Goal: Task Accomplishment & Management: Manage account settings

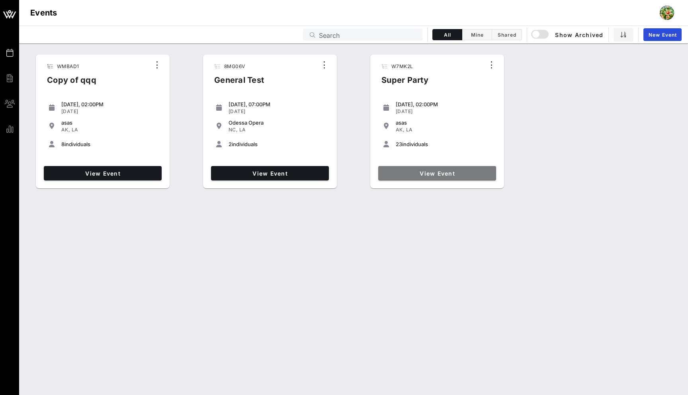
click at [392, 170] on span "View Event" at bounding box center [436, 173] width 111 height 7
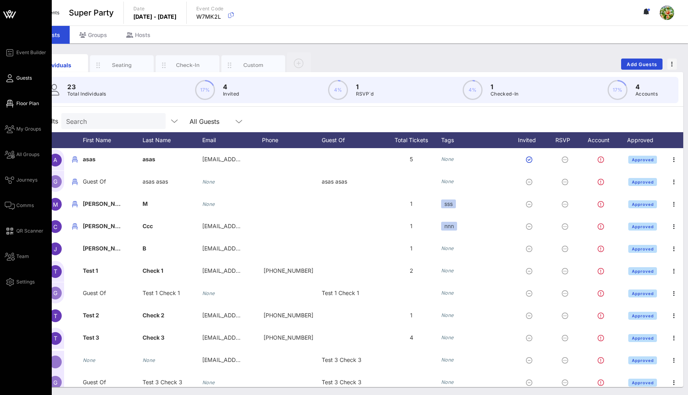
click at [29, 106] on span "Floor Plan" at bounding box center [27, 103] width 23 height 7
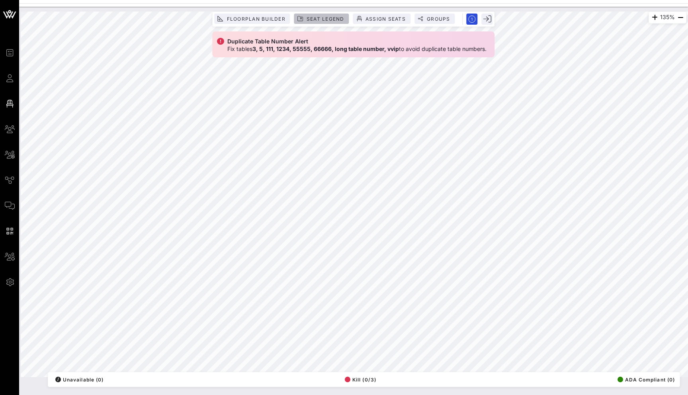
click at [321, 14] on button "Seat Legend" at bounding box center [321, 19] width 55 height 10
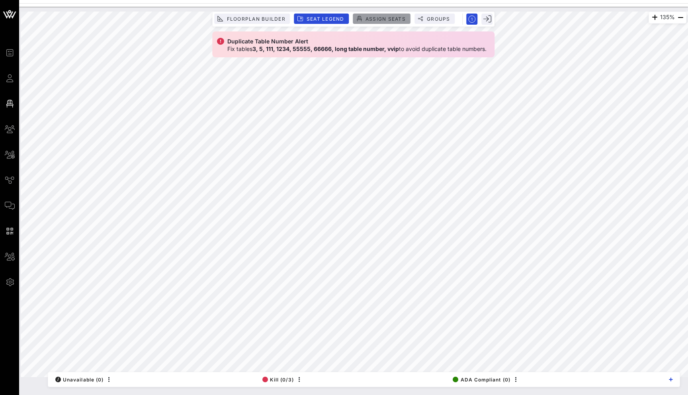
click at [381, 17] on span "Assign Seats" at bounding box center [385, 19] width 41 height 6
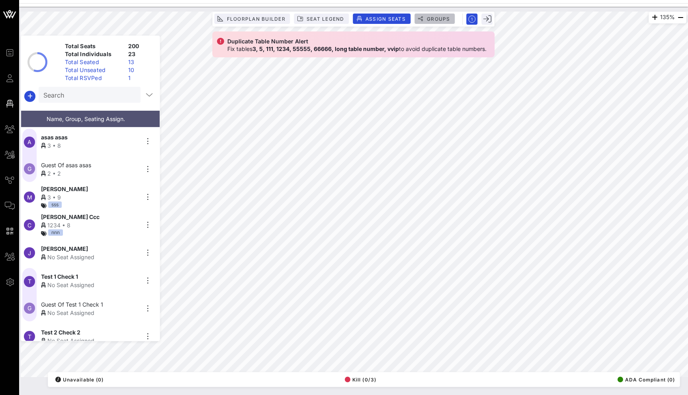
click at [431, 17] on span "Groups" at bounding box center [438, 19] width 24 height 6
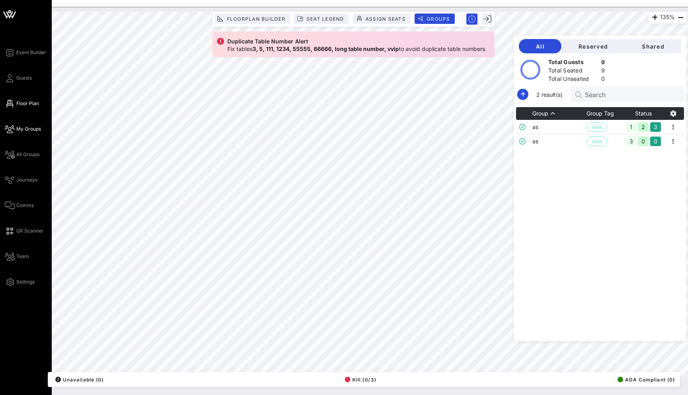
click at [23, 128] on span "My Groups" at bounding box center [28, 128] width 25 height 7
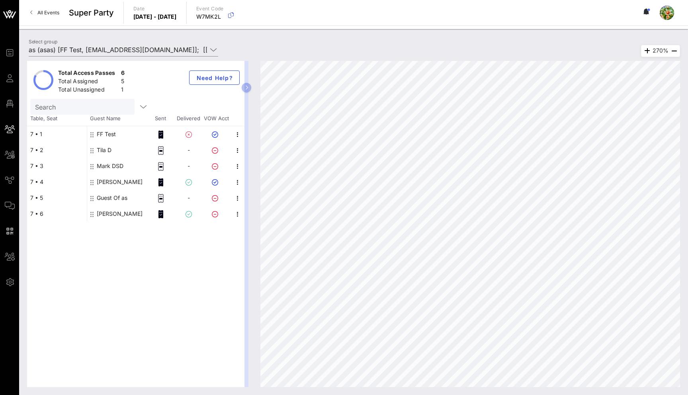
click at [116, 166] on div "Mark DSD" at bounding box center [110, 166] width 27 height 16
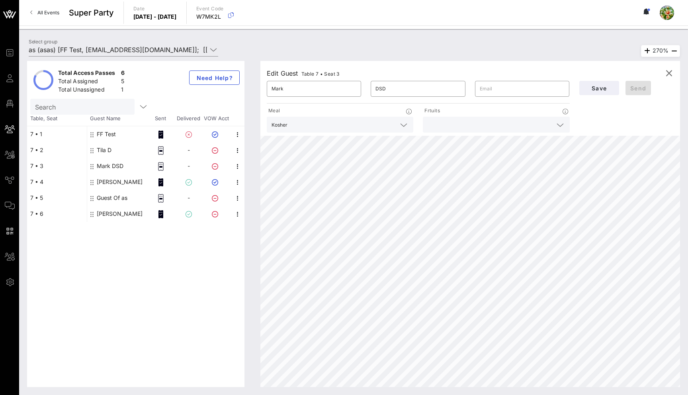
type input "Guest Of"
type input "as"
click at [666, 71] on icon "button" at bounding box center [669, 73] width 10 height 10
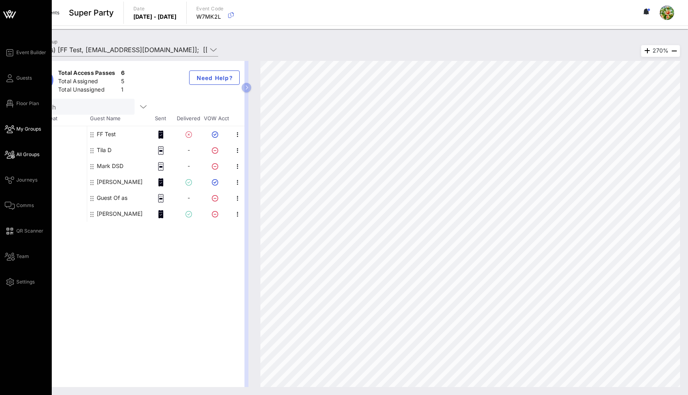
click at [11, 155] on icon at bounding box center [10, 154] width 10 height 1
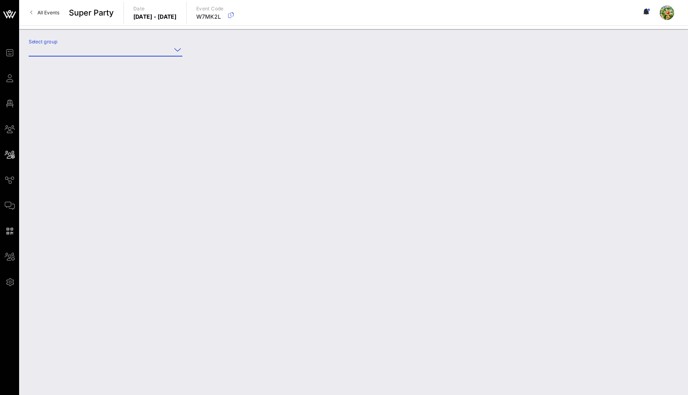
click at [92, 51] on input "Select group" at bounding box center [100, 49] width 142 height 13
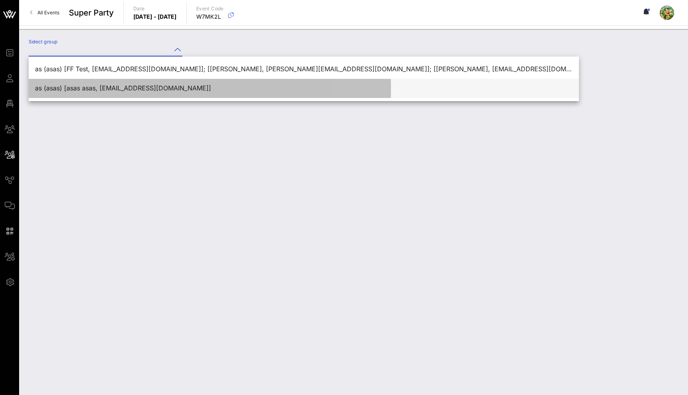
click at [73, 83] on div "as (asas) [asas asas, asas@vow.app]" at bounding box center [303, 88] width 537 height 17
type input "as (asas) [asas asas, asas@vow.app]"
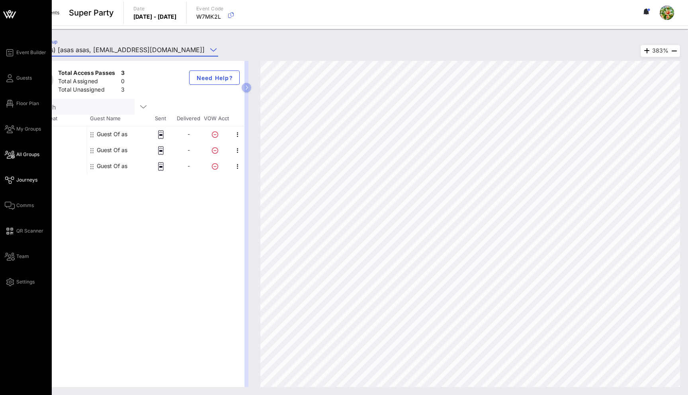
click at [10, 179] on icon at bounding box center [10, 179] width 10 height 1
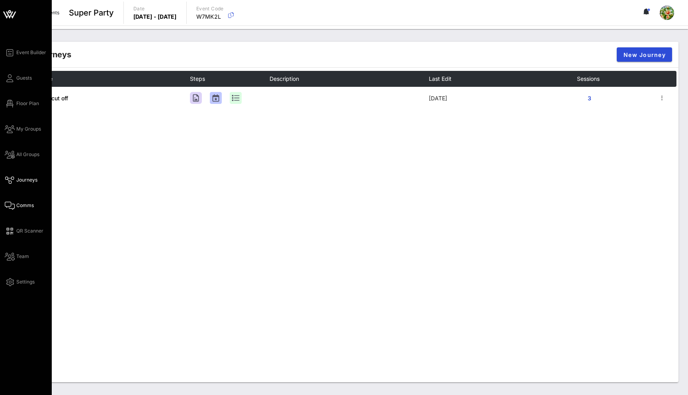
click at [12, 206] on icon at bounding box center [10, 205] width 10 height 1
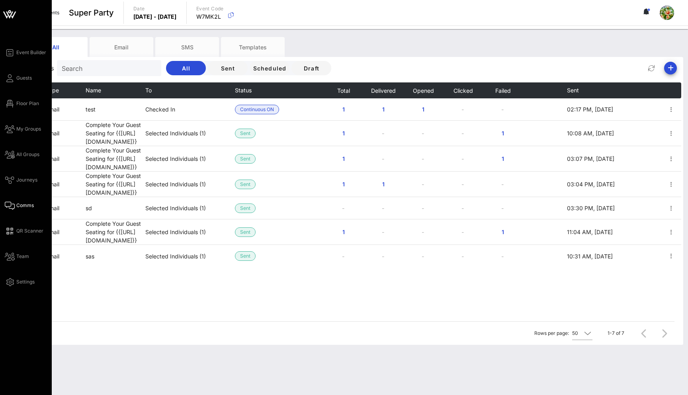
click at [15, 174] on div "Event Builder Guests Floor Plan My Groups All Groups Journeys Comms QR Scanner …" at bounding box center [28, 167] width 47 height 239
click at [14, 176] on link "Journeys" at bounding box center [21, 180] width 33 height 10
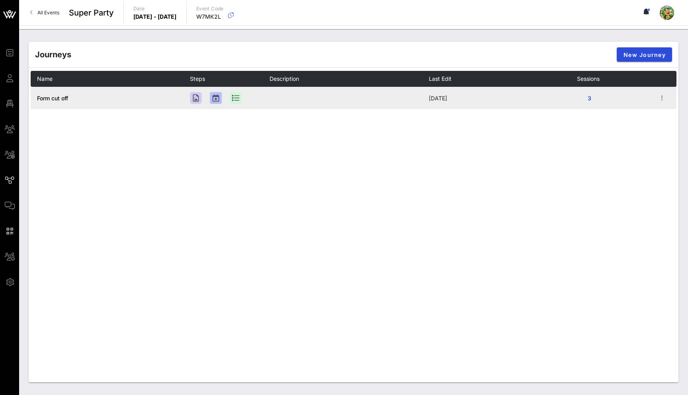
click at [49, 97] on span "Form cut off" at bounding box center [52, 98] width 31 height 7
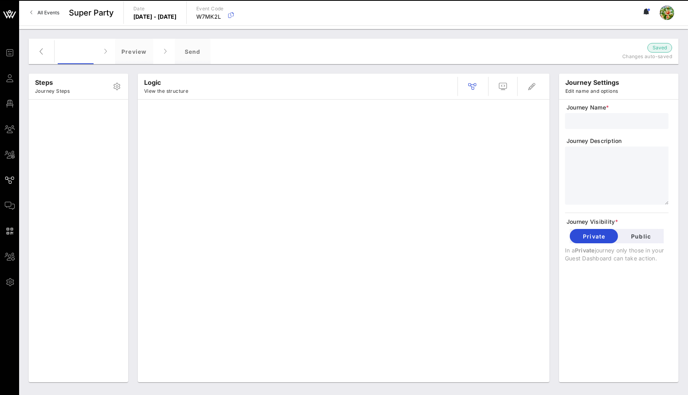
type input "Form cut off"
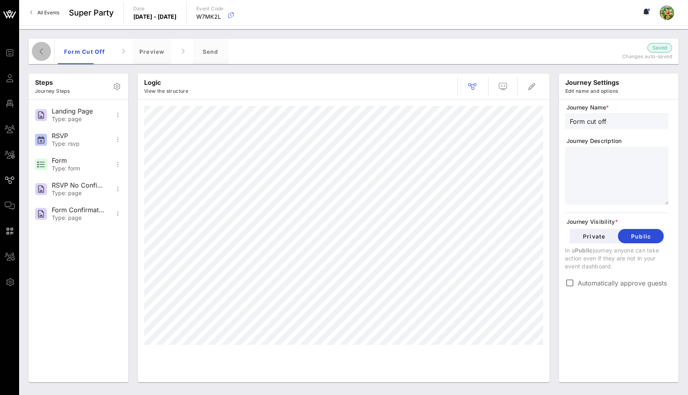
click at [45, 49] on icon "button" at bounding box center [42, 52] width 10 height 10
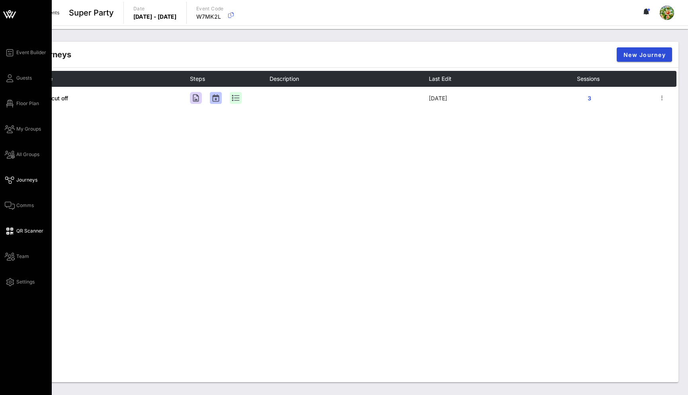
click at [17, 231] on span "QR Scanner" at bounding box center [29, 230] width 27 height 7
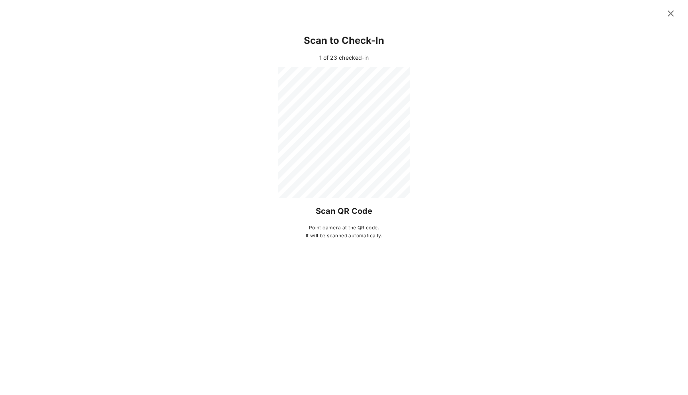
click at [670, 14] on icon at bounding box center [670, 14] width 11 height 10
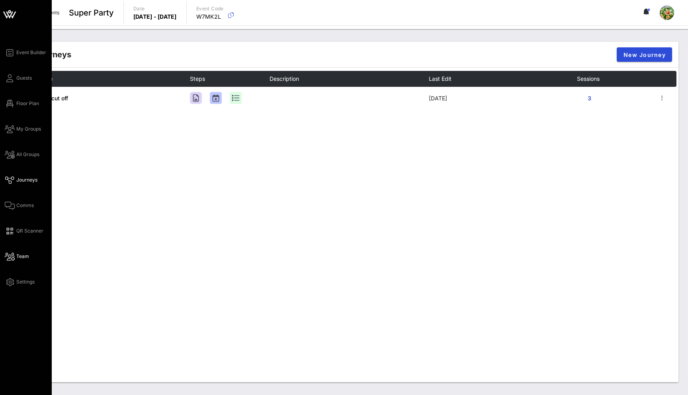
click at [13, 257] on icon at bounding box center [10, 256] width 10 height 1
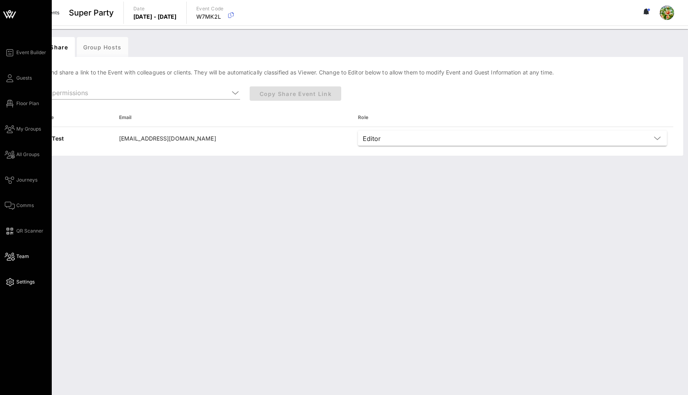
click at [16, 281] on span "Settings" at bounding box center [25, 281] width 18 height 7
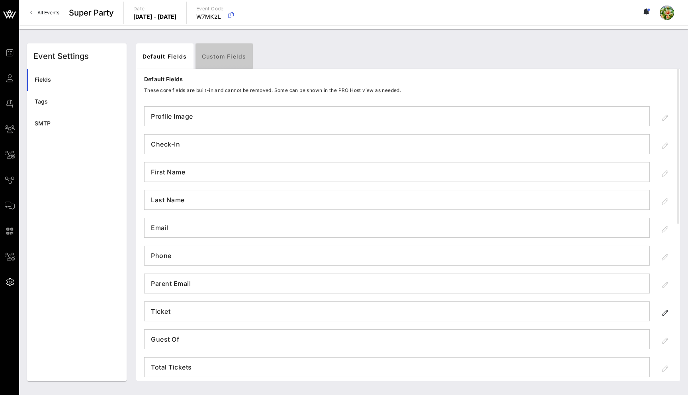
click at [232, 65] on link "Custom Fields" at bounding box center [223, 55] width 57 height 25
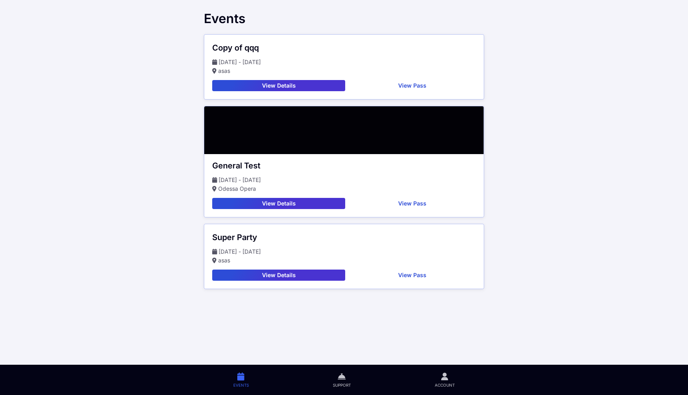
click at [443, 382] on span "Account" at bounding box center [444, 385] width 20 height 6
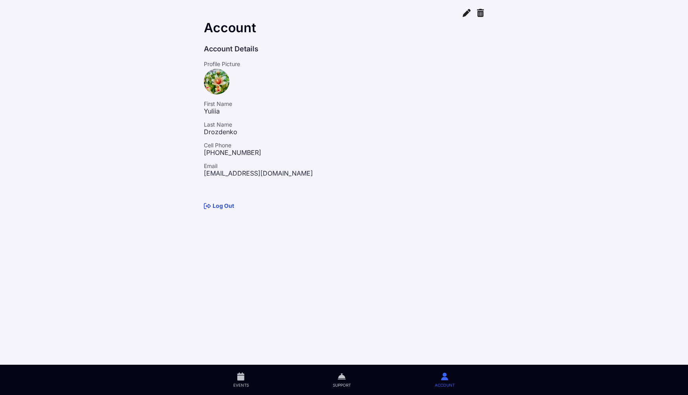
click at [244, 378] on link "Events" at bounding box center [240, 379] width 99 height 30
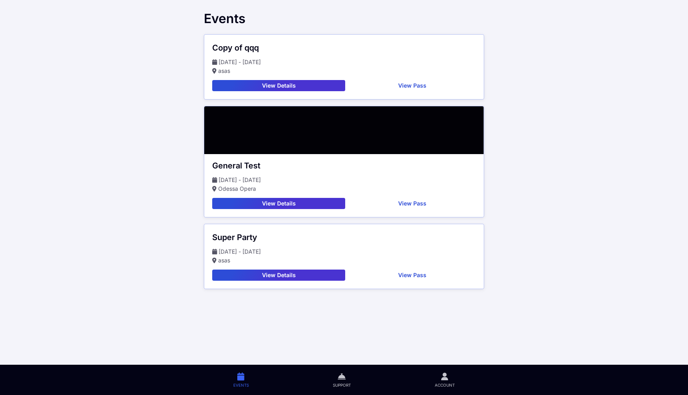
click at [281, 84] on button "View Details" at bounding box center [278, 85] width 133 height 11
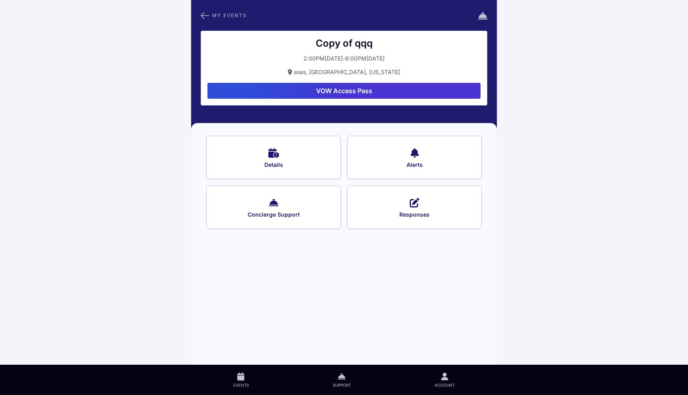
click at [311, 167] on span "Details" at bounding box center [273, 164] width 113 height 7
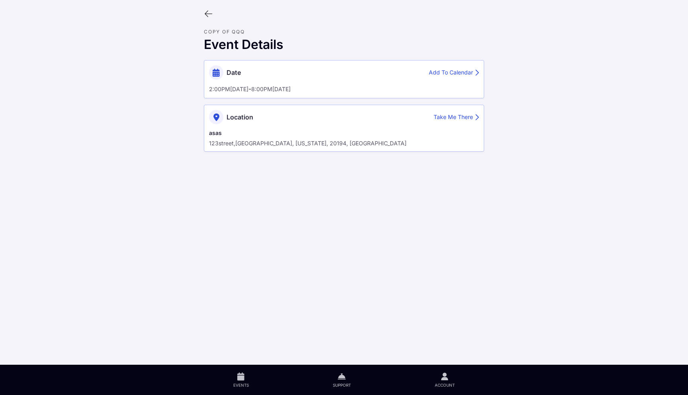
click at [210, 15] on icon at bounding box center [208, 14] width 9 height 9
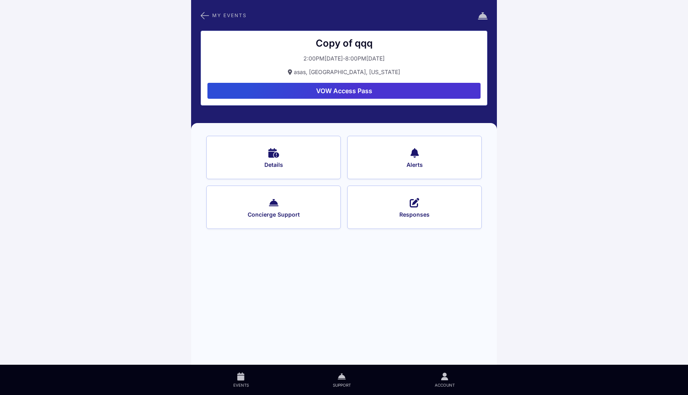
click at [443, 172] on button "Alerts" at bounding box center [414, 157] width 134 height 43
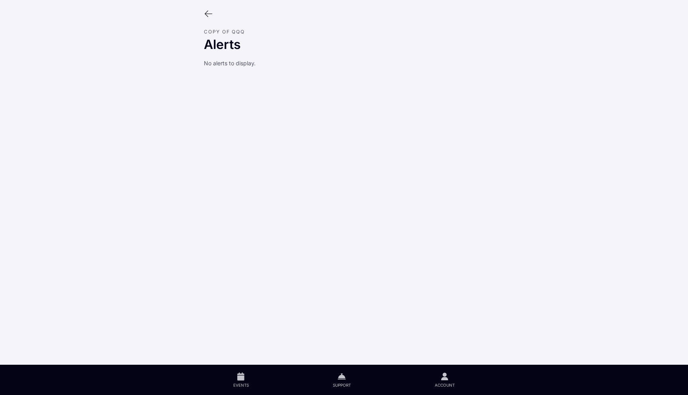
click at [206, 12] on icon at bounding box center [208, 14] width 9 height 9
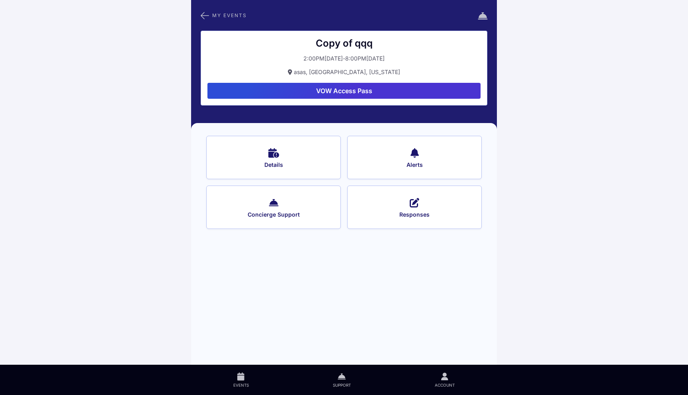
click at [264, 195] on button "Concierge Support" at bounding box center [273, 206] width 134 height 43
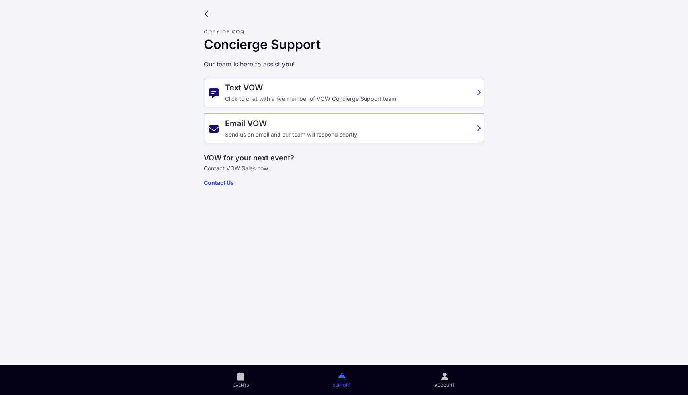
click at [207, 21] on div at bounding box center [343, 13] width 293 height 15
click at [207, 16] on icon at bounding box center [208, 14] width 9 height 9
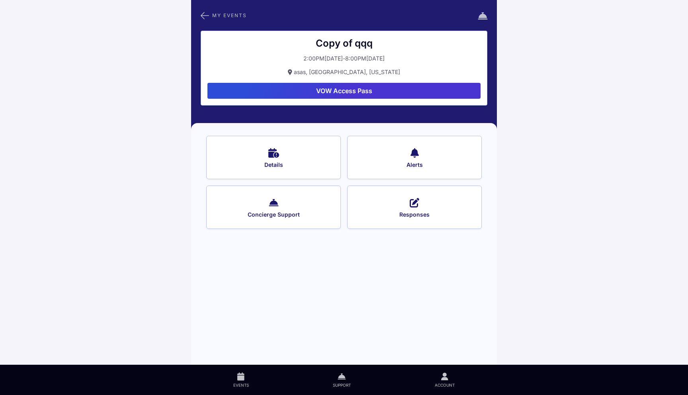
click at [426, 216] on span "Responses" at bounding box center [414, 214] width 113 height 7
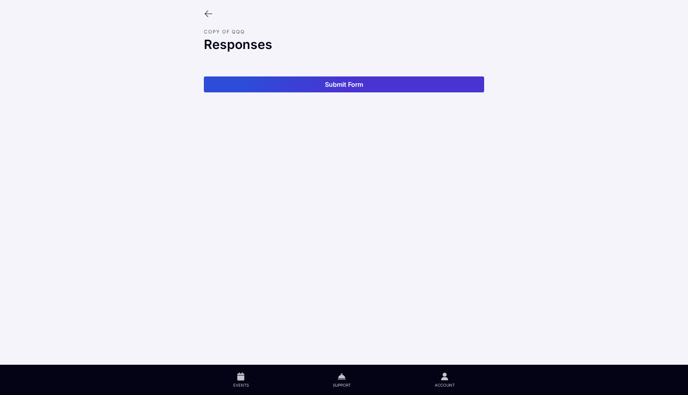
click at [208, 11] on icon at bounding box center [208, 14] width 9 height 9
